Goal: Task Accomplishment & Management: Use online tool/utility

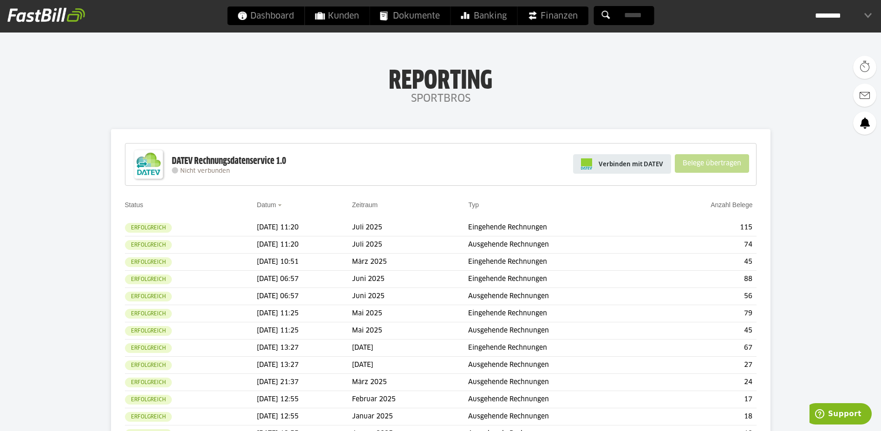
click at [641, 161] on span "Verbinden mit DATEV" at bounding box center [631, 163] width 65 height 9
click at [605, 159] on span "Verbinden mit DATEV" at bounding box center [631, 163] width 65 height 9
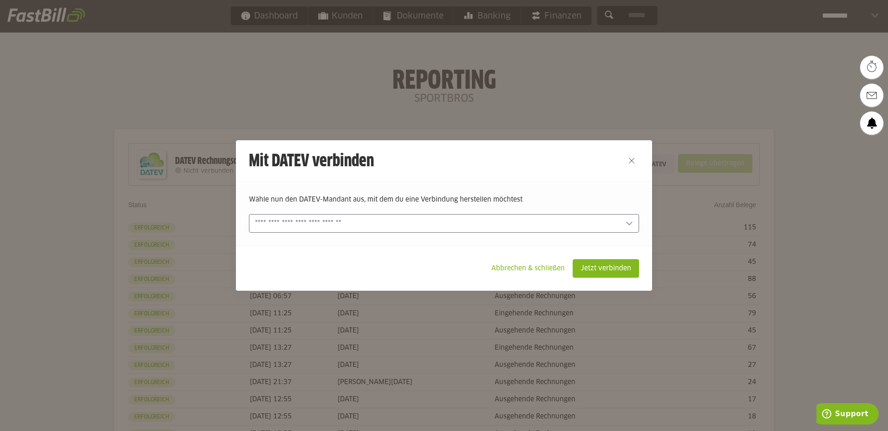
click at [452, 213] on form "Wähle nun den DATEV-Mandant aus, mit dem du eine Verbindung herstellen möchtest…" at bounding box center [444, 214] width 390 height 38
click at [447, 218] on div at bounding box center [444, 223] width 390 height 19
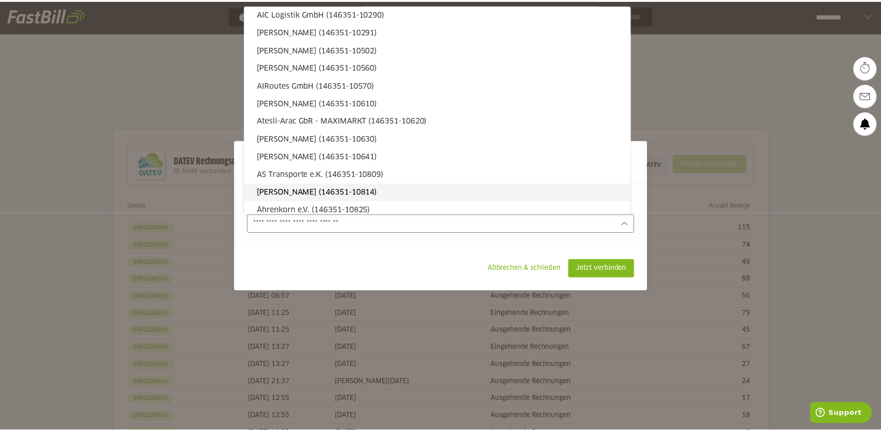
scroll to position [139, 0]
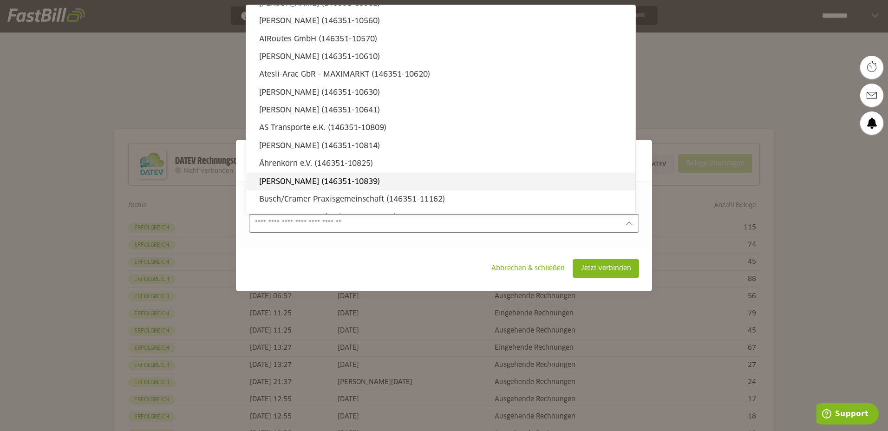
click at [304, 183] on slot "[PERSON_NAME] (146351-10839)" at bounding box center [443, 182] width 369 height 10
type input "**********"
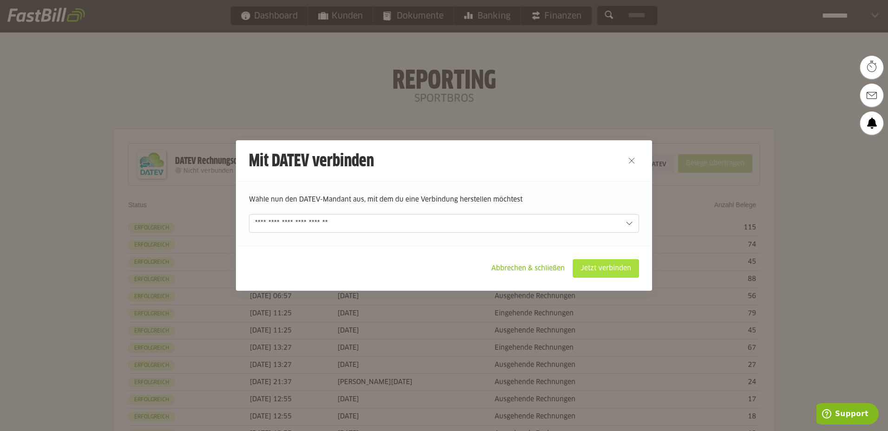
click at [595, 264] on slot "Jetzt verbinden" at bounding box center [606, 269] width 66 height 18
click at [611, 264] on slot "Jetzt verbinden" at bounding box center [606, 269] width 66 height 18
click at [550, 271] on slot "Abbrechen & schließen" at bounding box center [528, 269] width 88 height 18
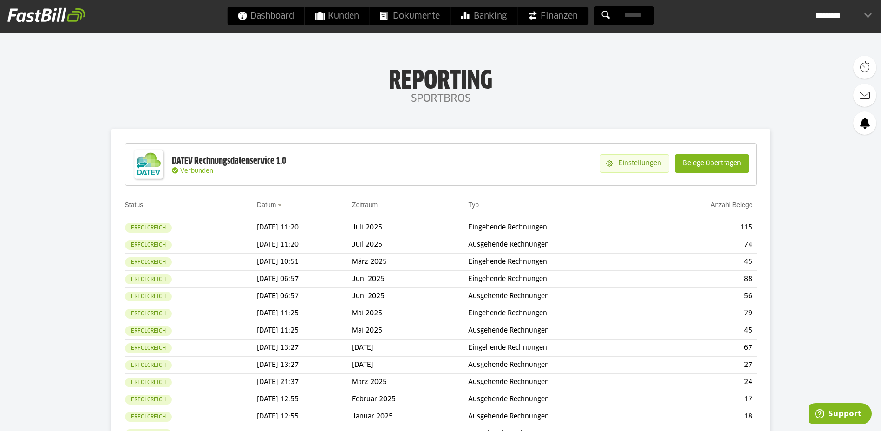
click at [643, 164] on slot "Einstellungen" at bounding box center [641, 164] width 56 height 18
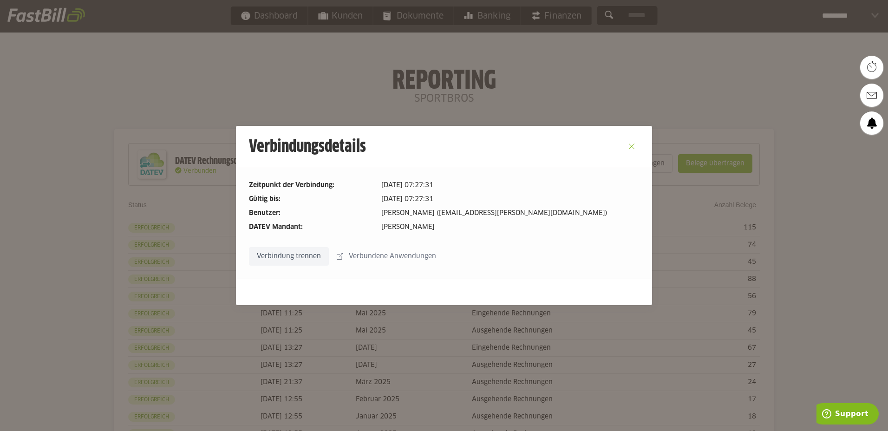
click at [630, 144] on button "Close" at bounding box center [631, 146] width 15 height 15
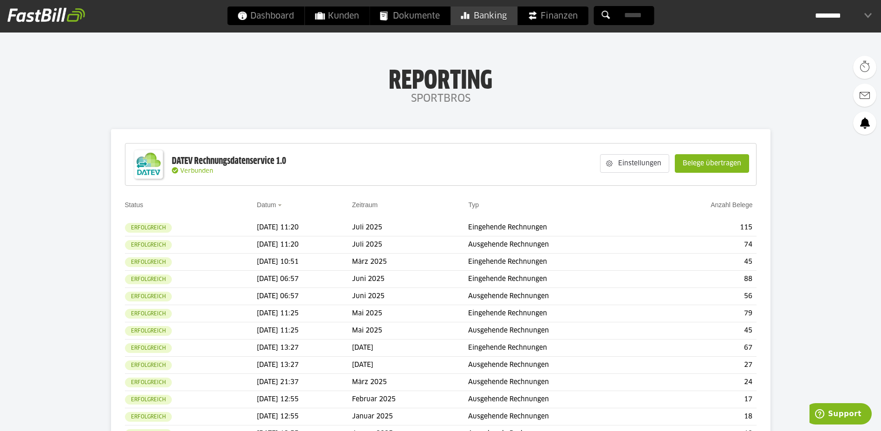
click at [497, 20] on span "Banking" at bounding box center [484, 16] width 46 height 19
